Goal: Ask a question

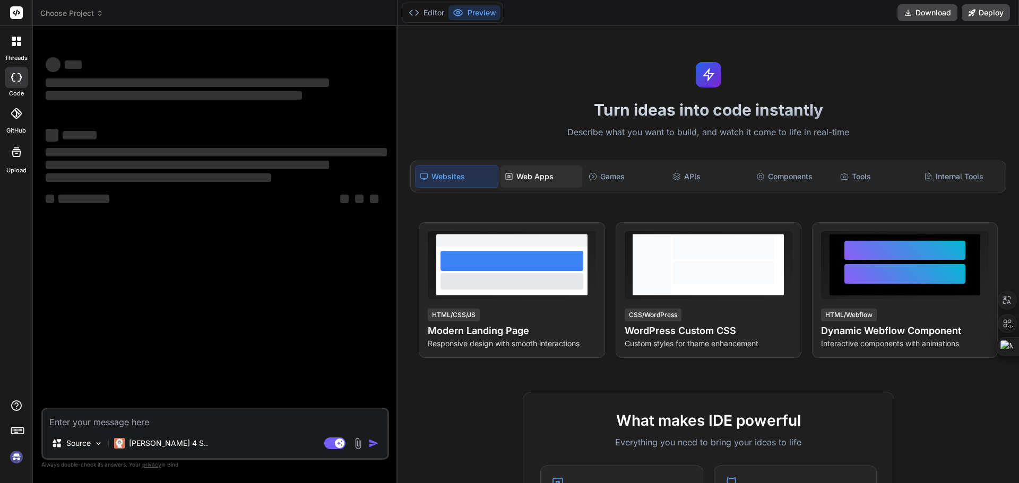
type textarea "x"
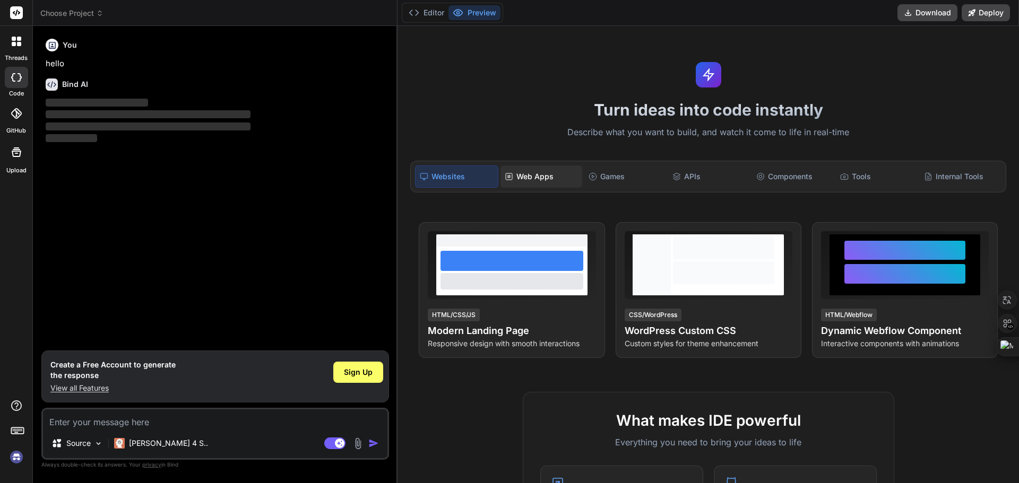
click at [519, 185] on div "Web Apps" at bounding box center [541, 177] width 82 height 22
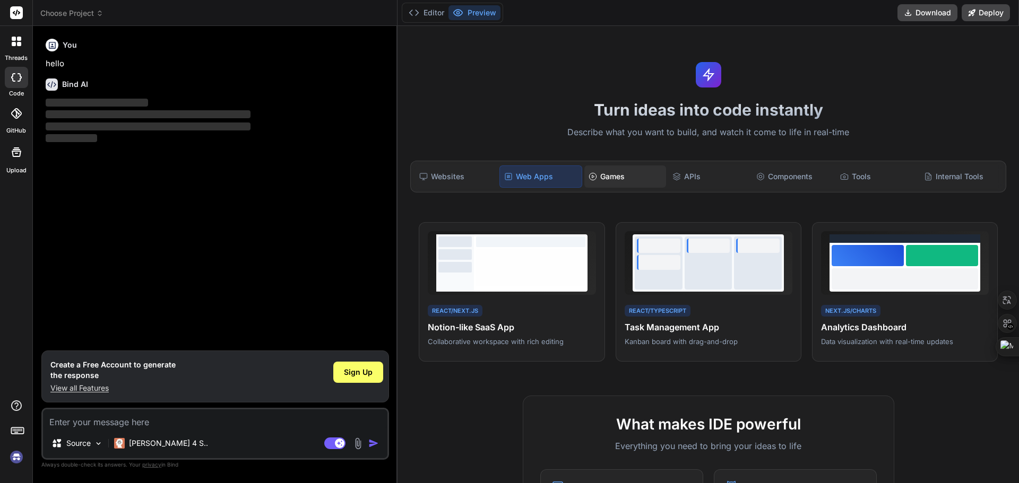
click at [593, 180] on icon at bounding box center [592, 176] width 8 height 8
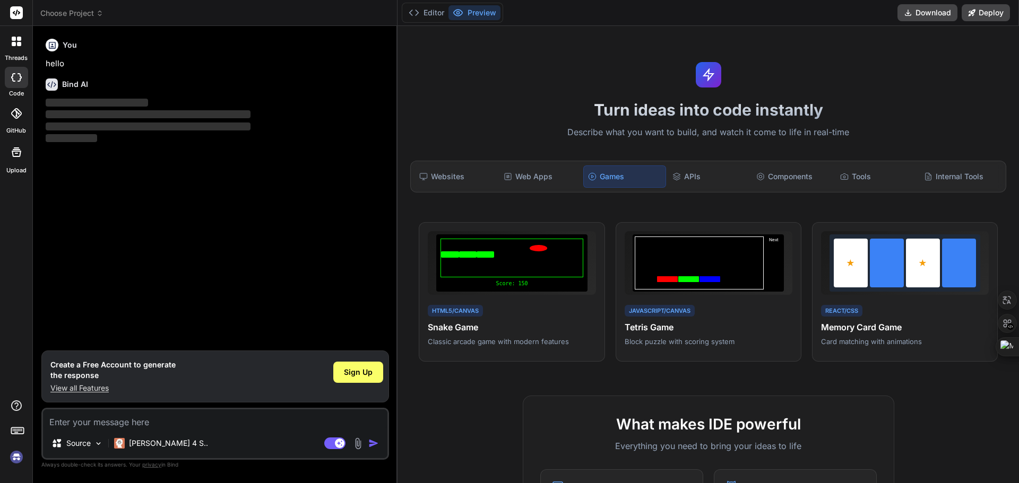
click at [662, 176] on div "Games" at bounding box center [624, 177] width 83 height 22
click at [689, 172] on div "APIs" at bounding box center [709, 177] width 82 height 22
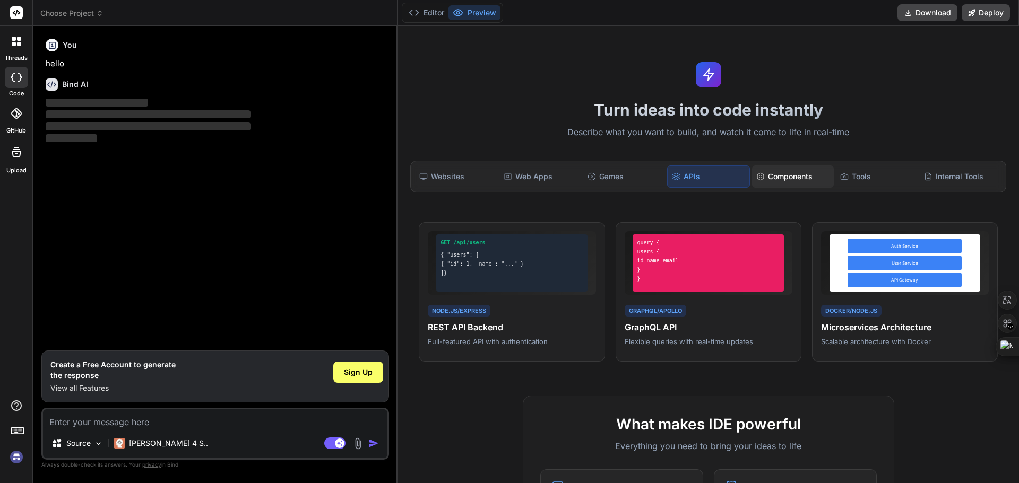
click at [784, 181] on div "Components" at bounding box center [793, 177] width 82 height 22
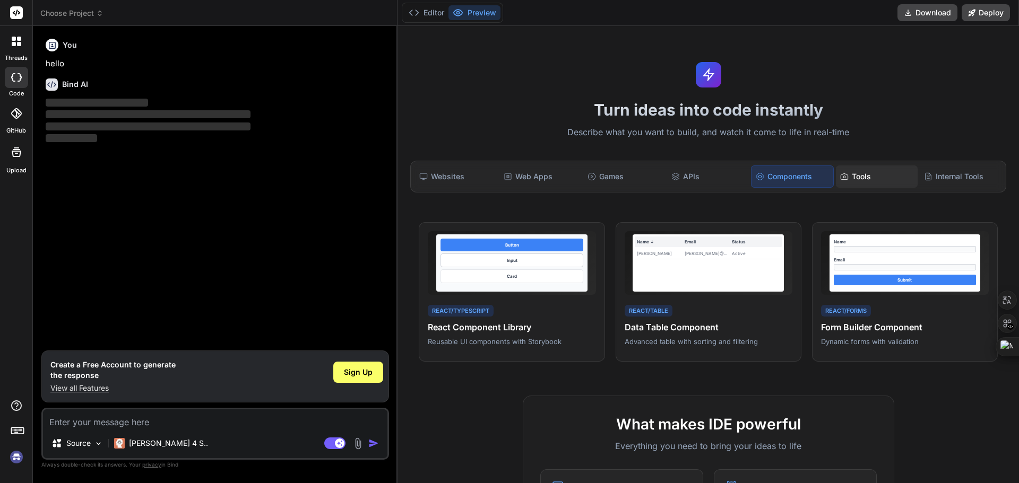
click at [868, 179] on div "Tools" at bounding box center [877, 177] width 82 height 22
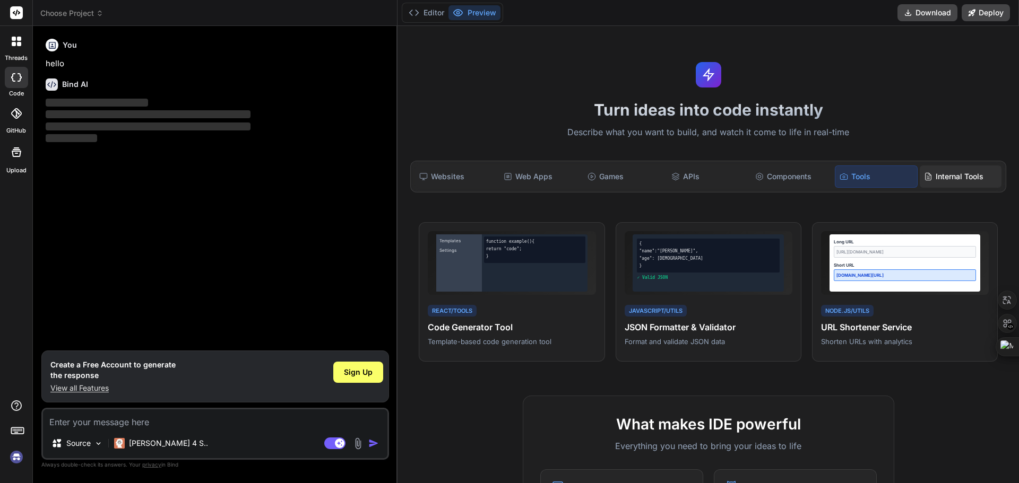
click at [946, 178] on div "Internal Tools" at bounding box center [960, 177] width 82 height 22
